Goal: Transaction & Acquisition: Download file/media

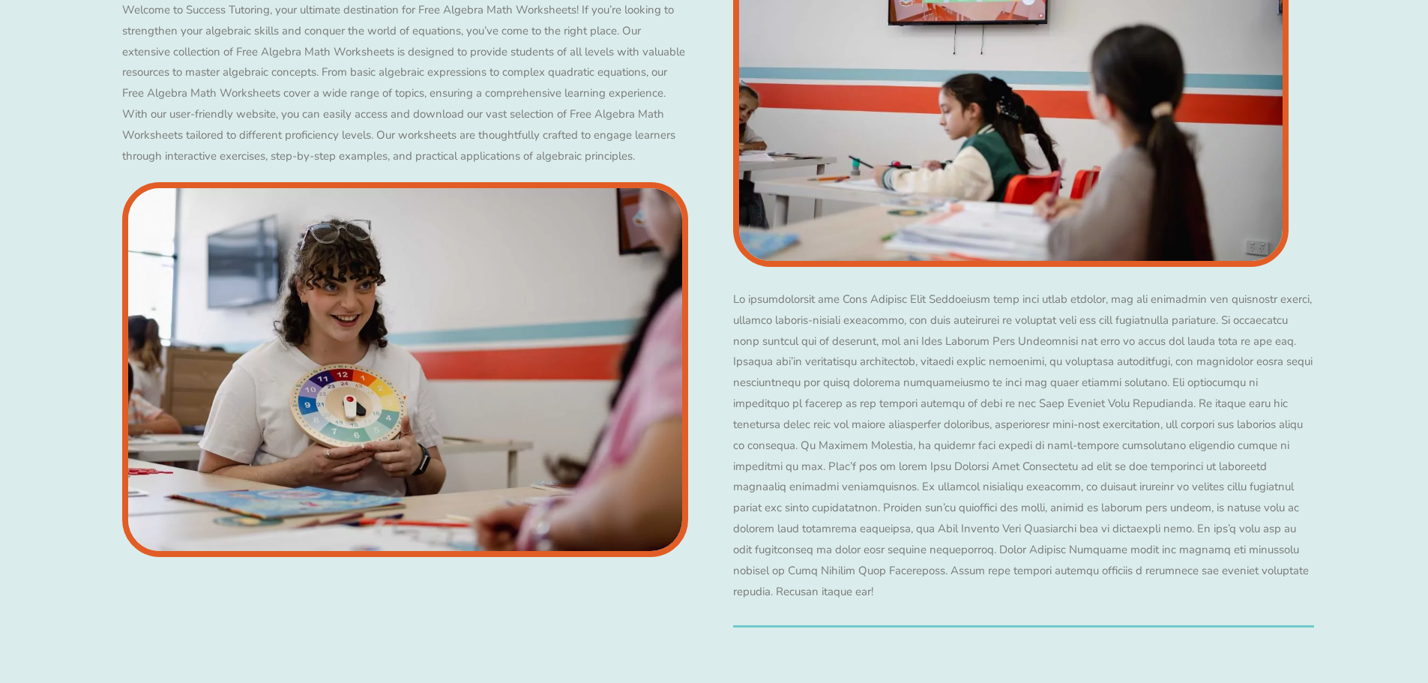
scroll to position [6333, 0]
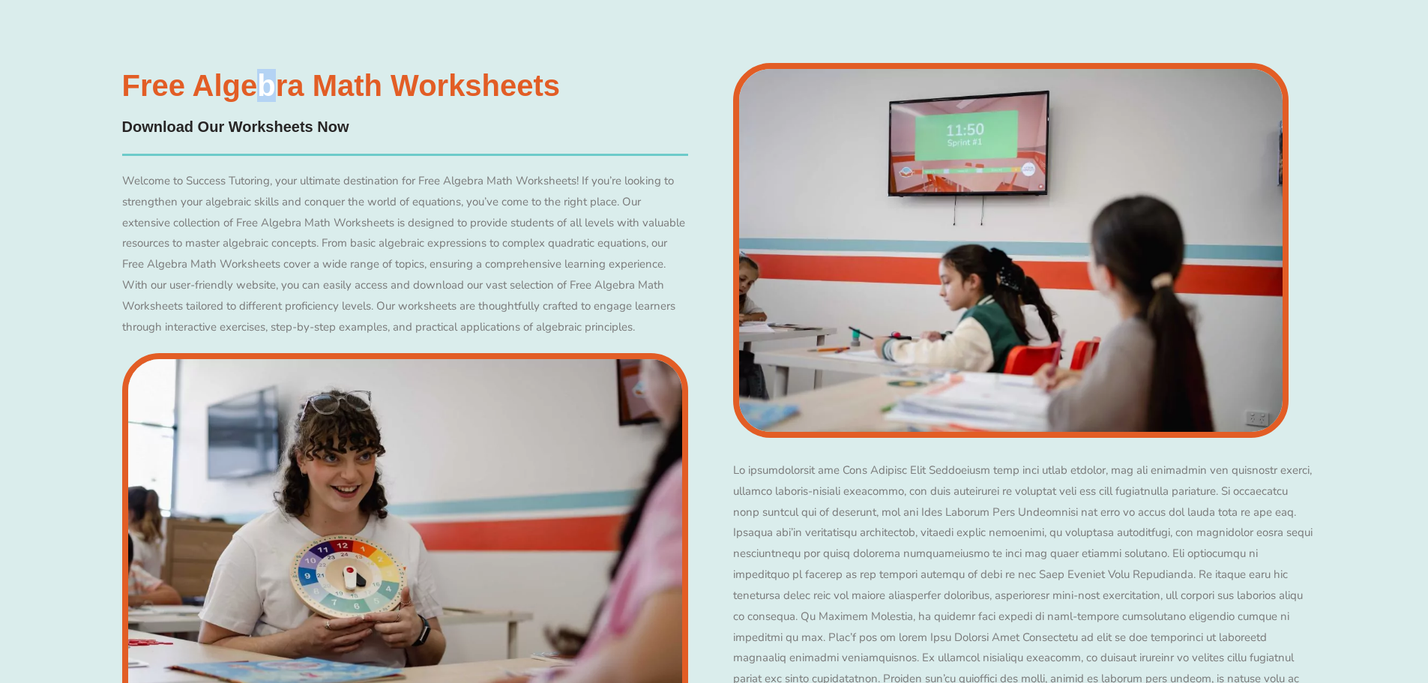
click at [267, 100] on h3 "Free Algebra Math Worksheets" at bounding box center [405, 85] width 566 height 30
click at [208, 139] on h4 "Download Our Worksheets Now" at bounding box center [405, 126] width 566 height 23
click at [157, 139] on h4 "Download Our Worksheets Now" at bounding box center [405, 126] width 566 height 23
click at [251, 220] on div "Welcome to Success Tutoring, your ultimate destination for Free Algebra Math Wo…" at bounding box center [405, 254] width 566 height 167
click at [357, 266] on div "Welcome to Success Tutoring, your ultimate destination for Free Algebra Math Wo…" at bounding box center [405, 254] width 566 height 167
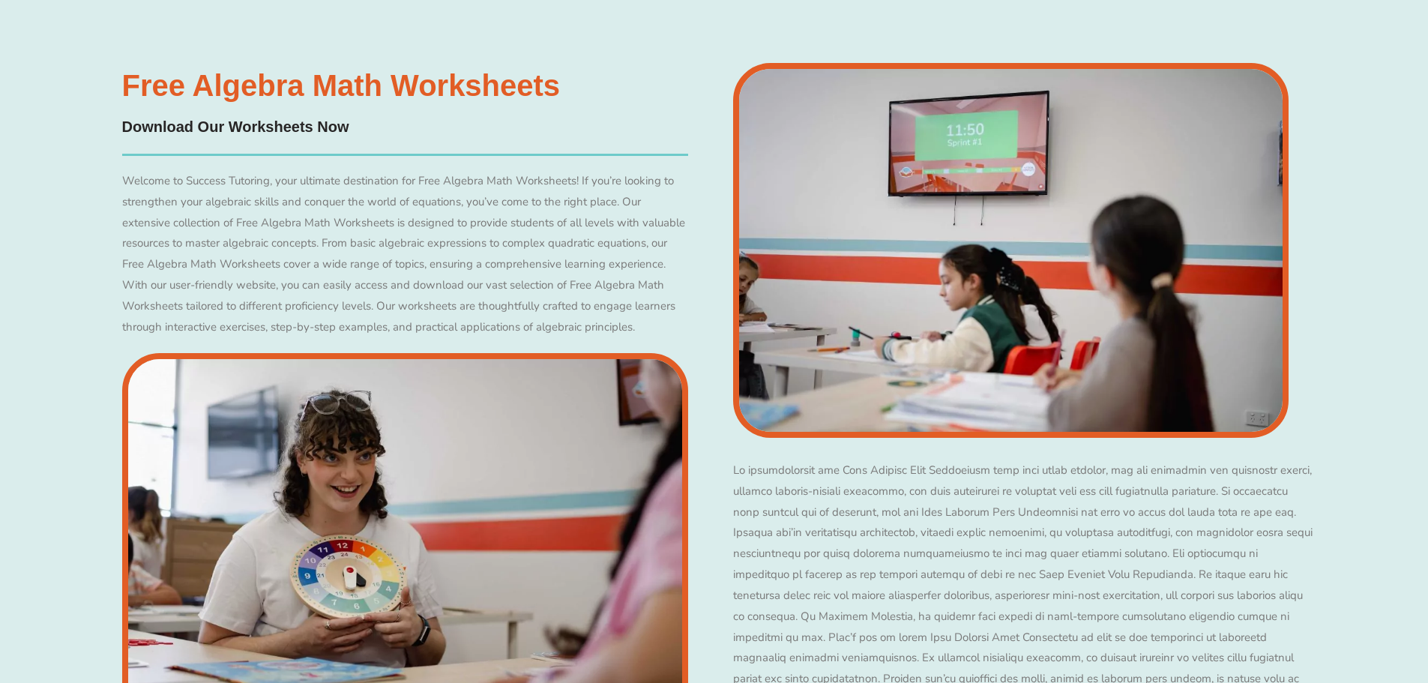
click at [345, 479] on img at bounding box center [405, 540] width 566 height 375
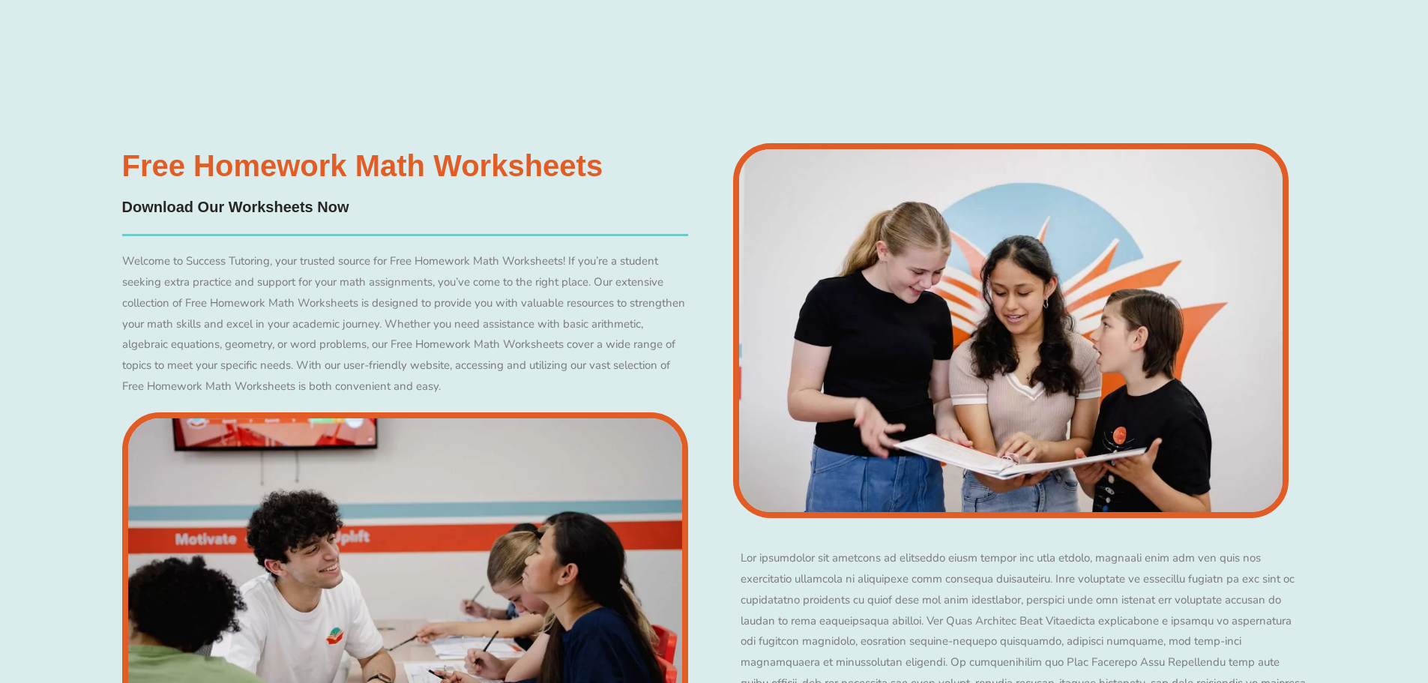
scroll to position [8182, 0]
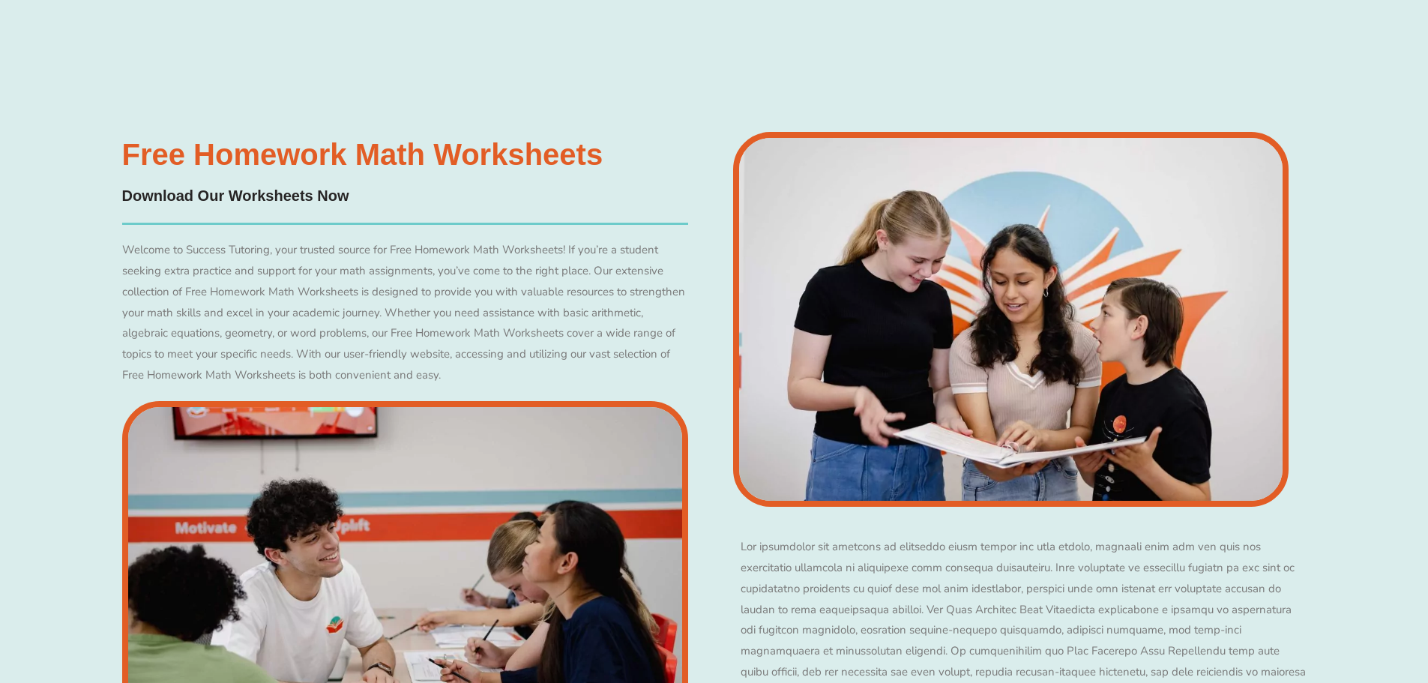
click at [282, 208] on h4 "Download Our Worksheets Now" at bounding box center [405, 195] width 566 height 23
click at [181, 208] on h4 "Download Our Worksheets Now" at bounding box center [405, 195] width 566 height 23
drag, startPoint x: 251, startPoint y: 166, endPoint x: 257, endPoint y: 175, distance: 11.4
click at [257, 169] on h3 "Free Homework Math Worksheets" at bounding box center [405, 154] width 566 height 30
click at [337, 271] on div "Welcome to Success Tutoring, your trusted source for Free Homework Math Workshe…" at bounding box center [405, 313] width 566 height 146
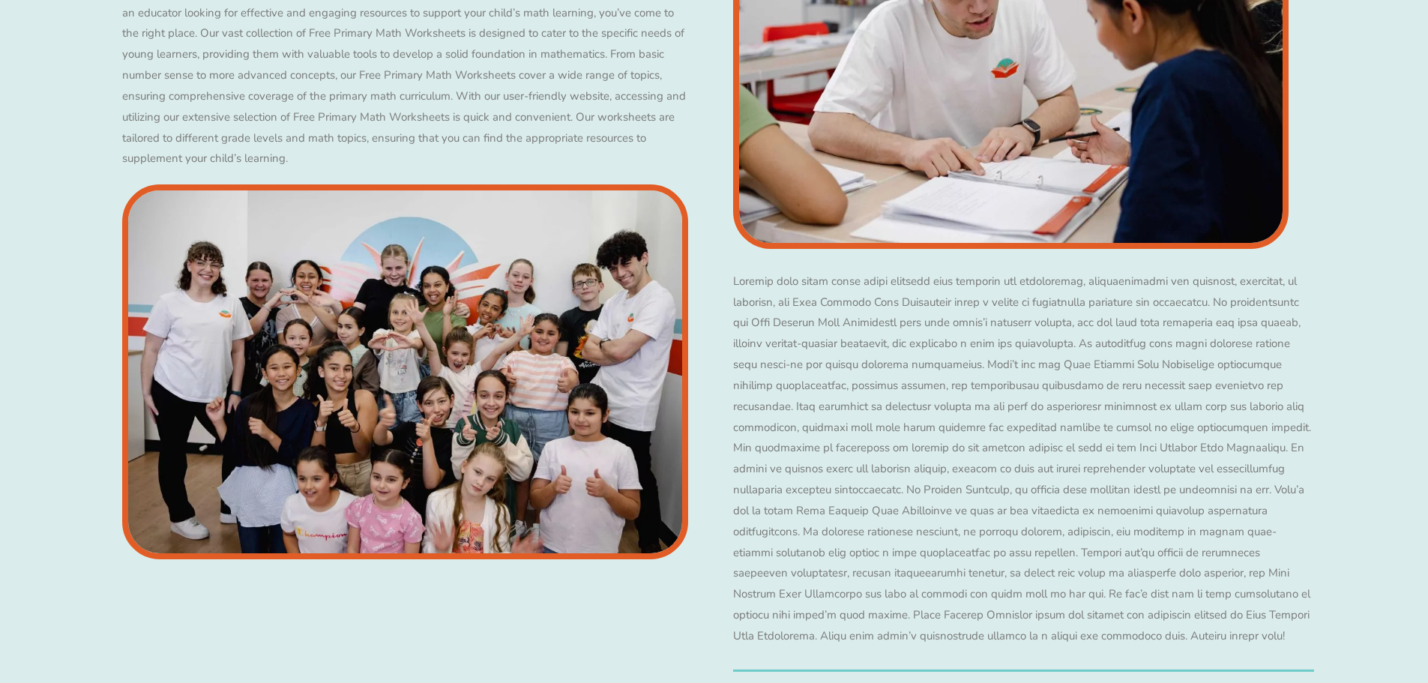
scroll to position [7432, 0]
